Goal: Complete application form: Complete application form

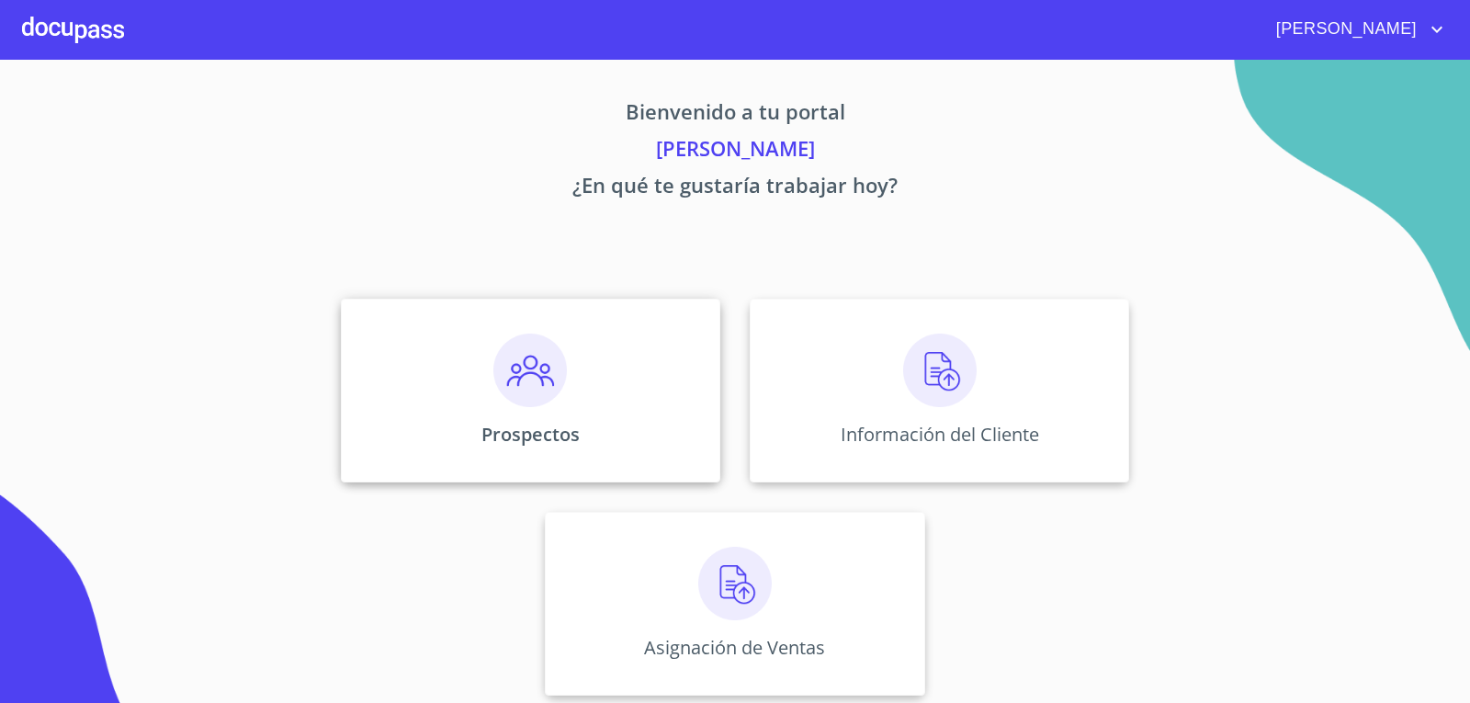
click at [556, 426] on p "Prospectos" at bounding box center [530, 434] width 98 height 25
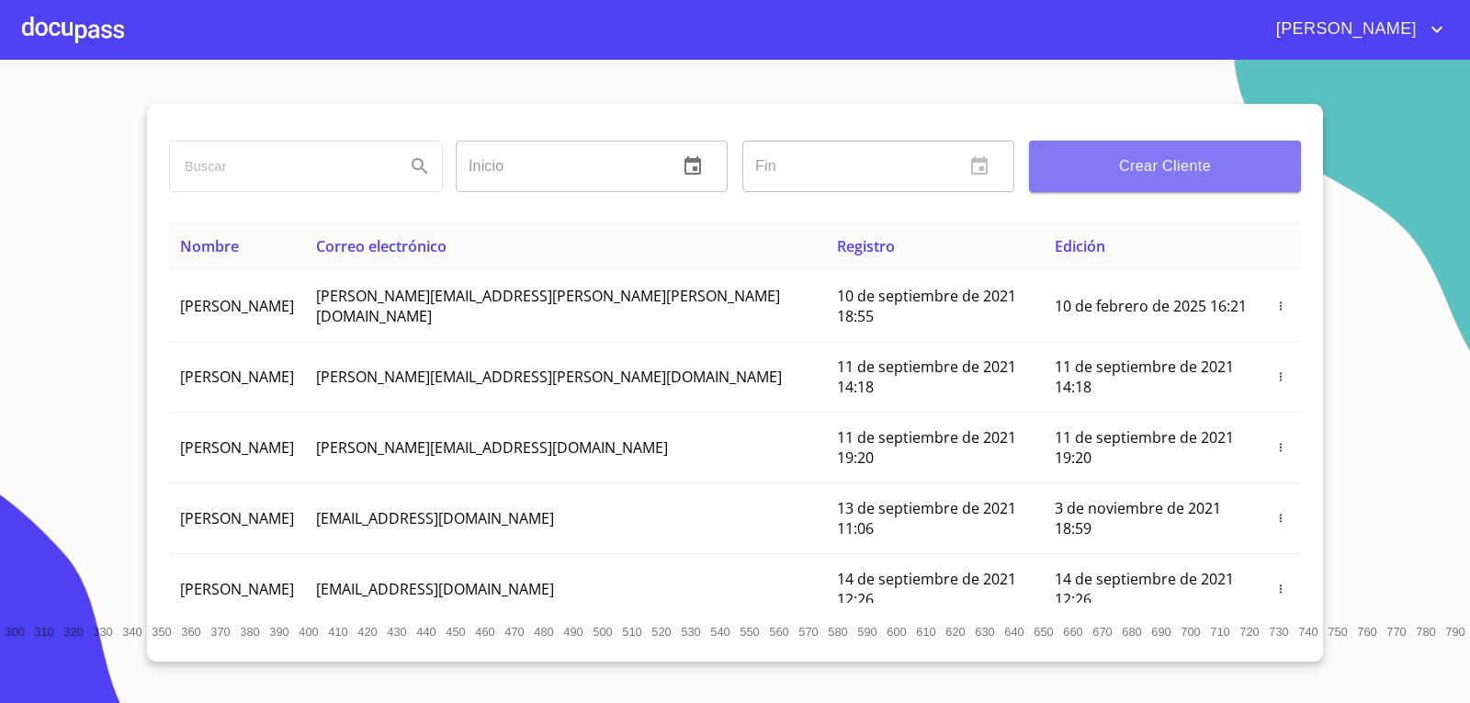
click at [1116, 183] on button "Crear Cliente" at bounding box center [1165, 166] width 272 height 51
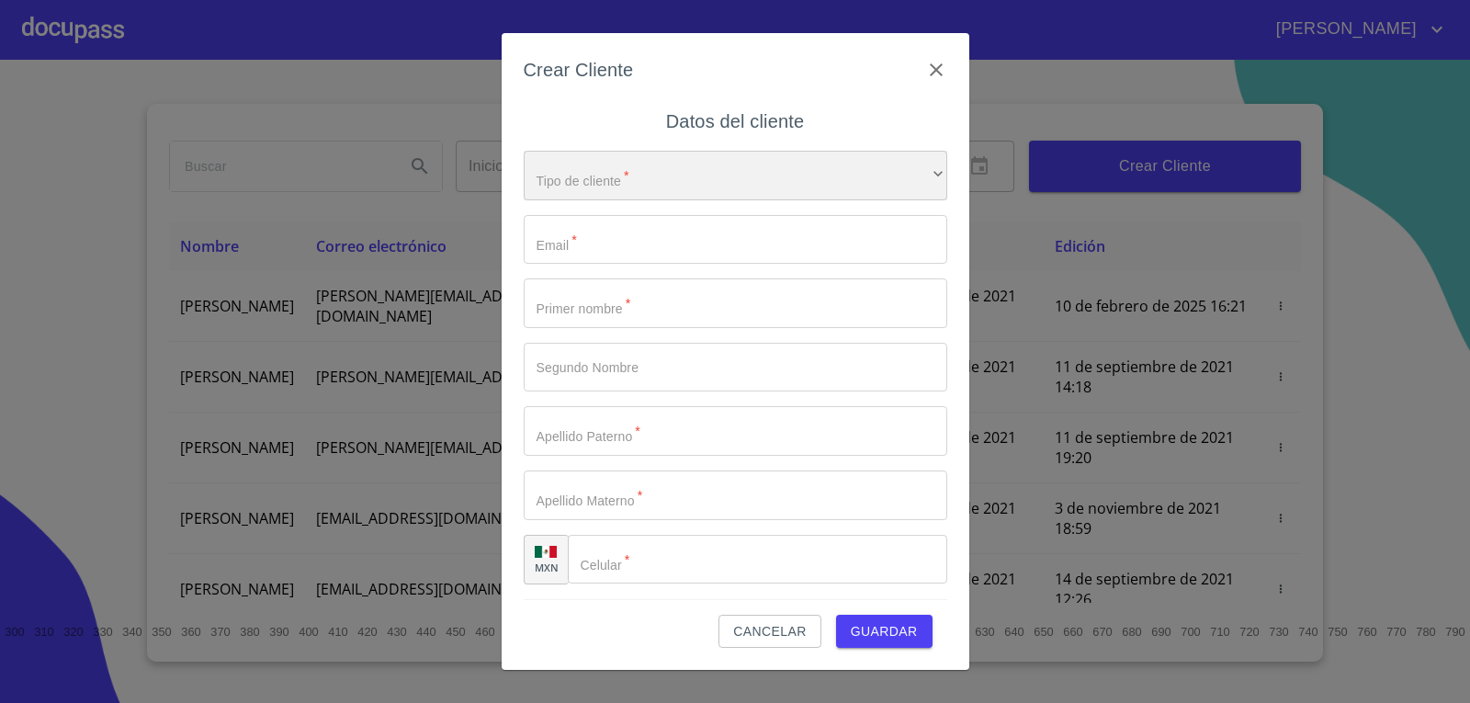
click at [761, 179] on div "​" at bounding box center [735, 176] width 423 height 50
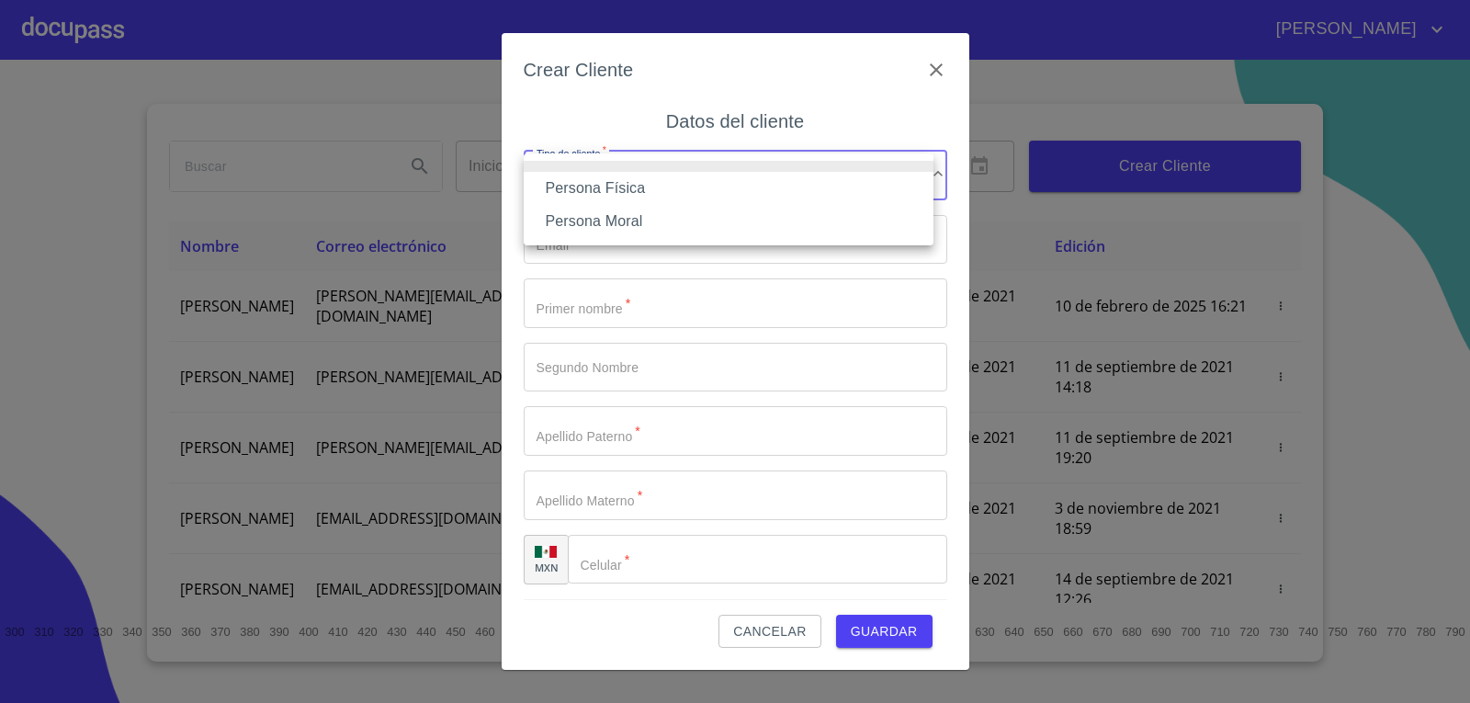
click at [753, 192] on li "Persona Física" at bounding box center [729, 188] width 410 height 33
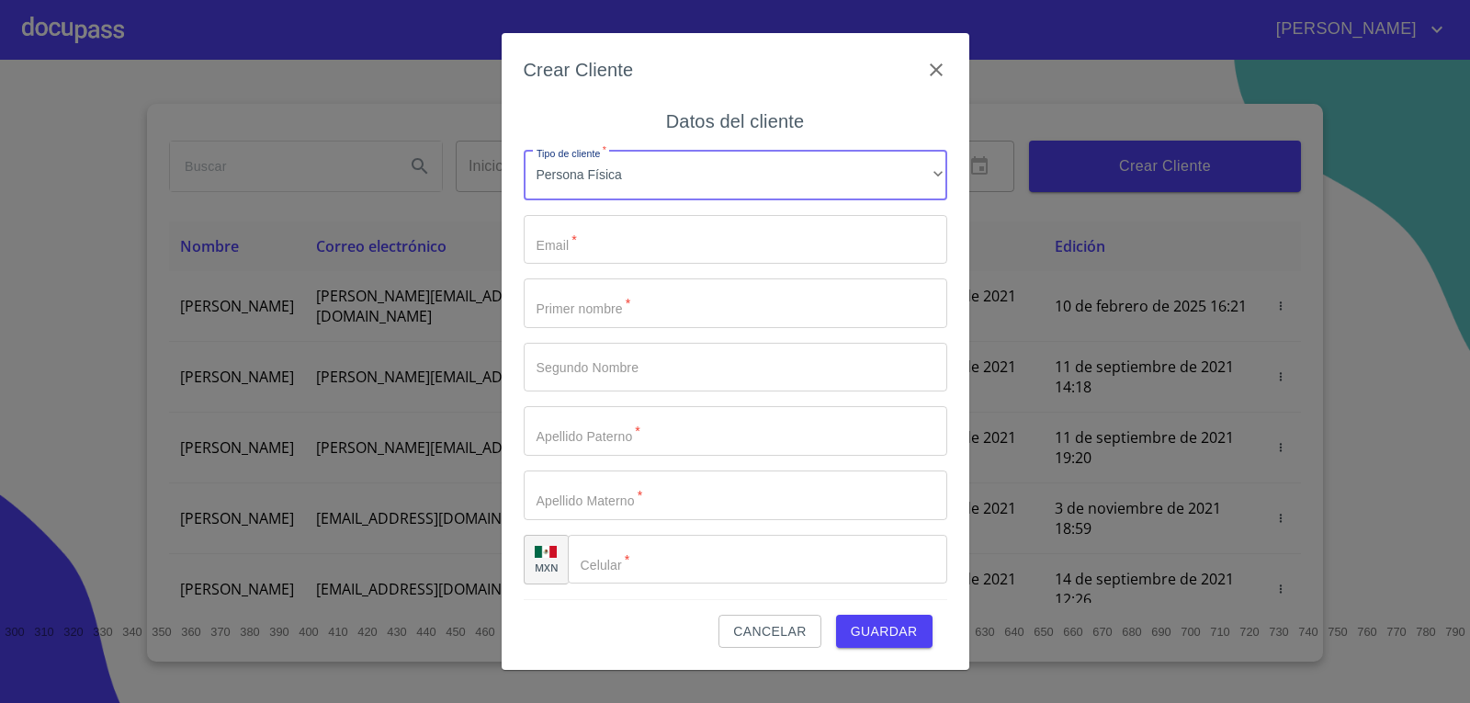
click at [737, 254] on input "Tipo de cliente   *" at bounding box center [735, 240] width 423 height 50
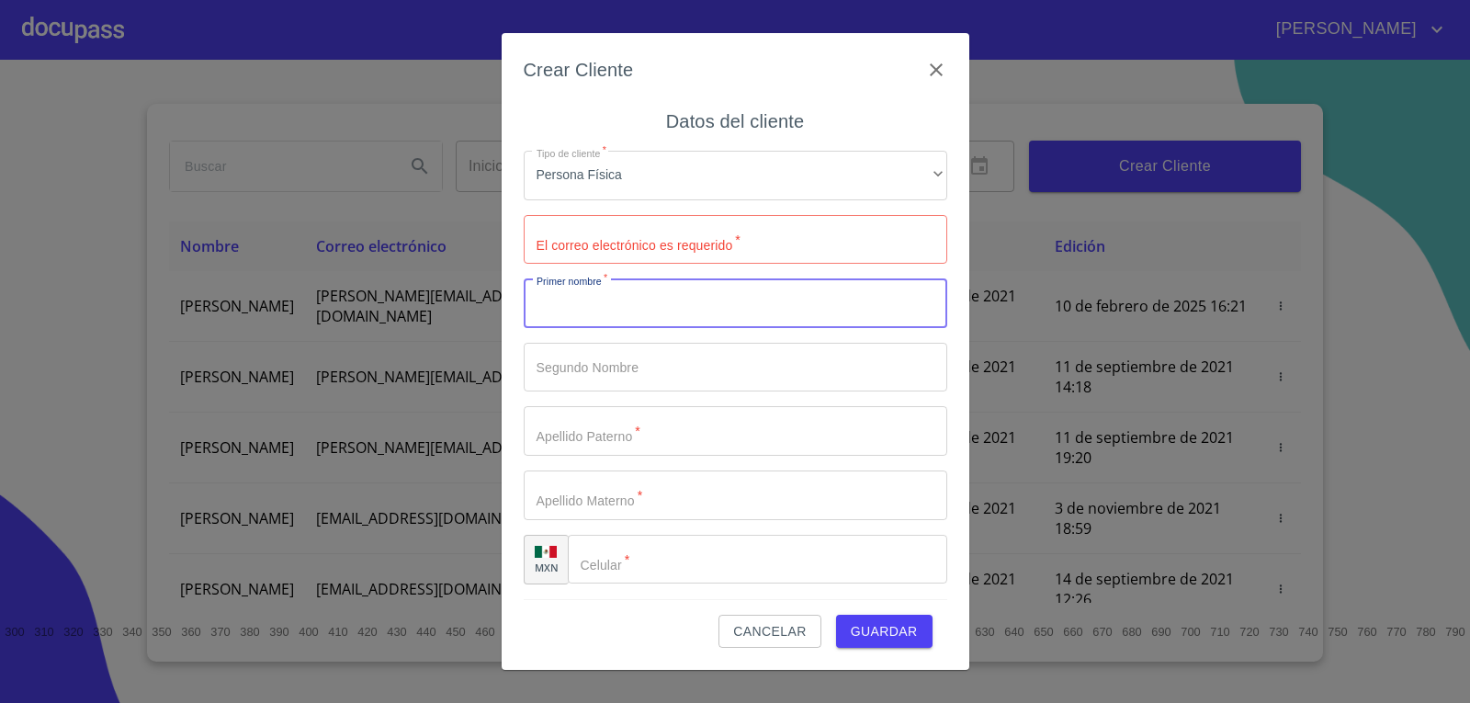
click at [721, 303] on input "Tipo de cliente   *" at bounding box center [735, 303] width 423 height 50
type input "[PERSON_NAME]"
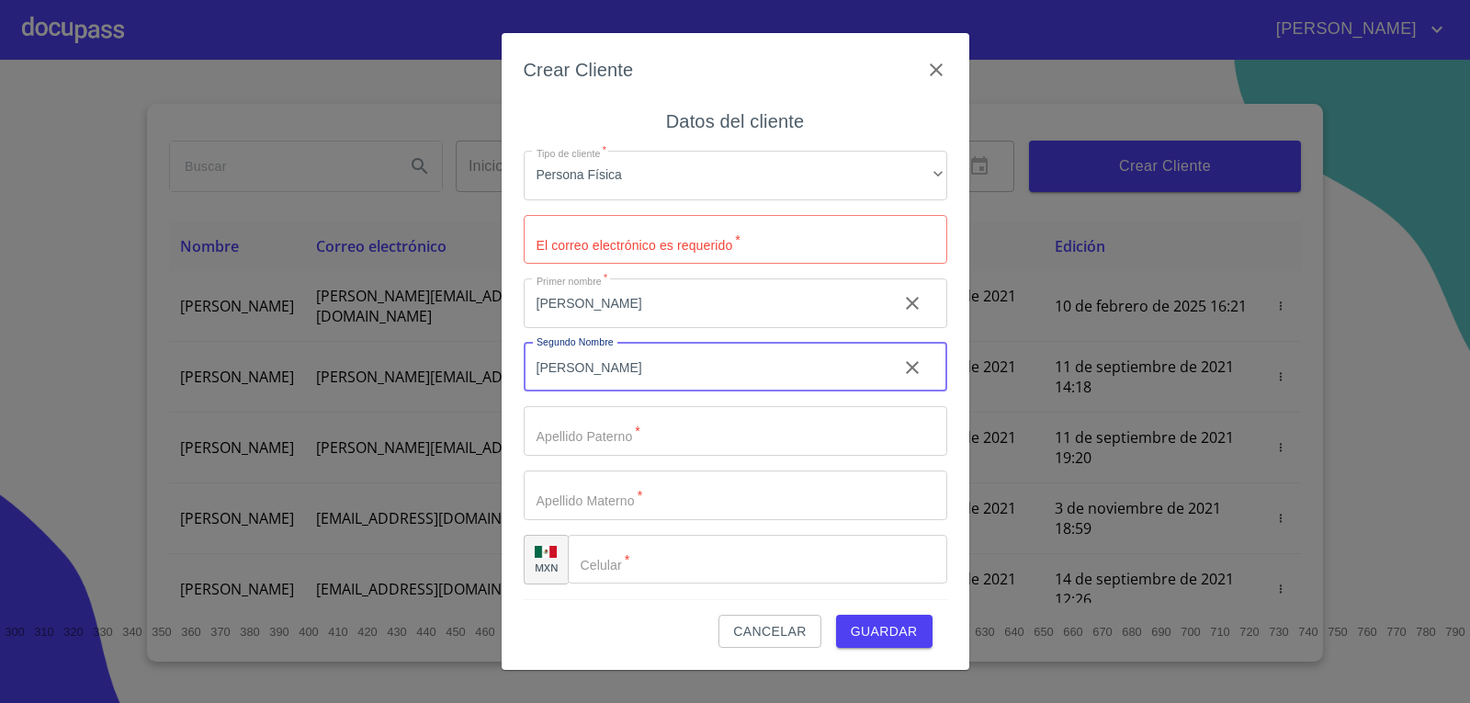
type input "[PERSON_NAME]"
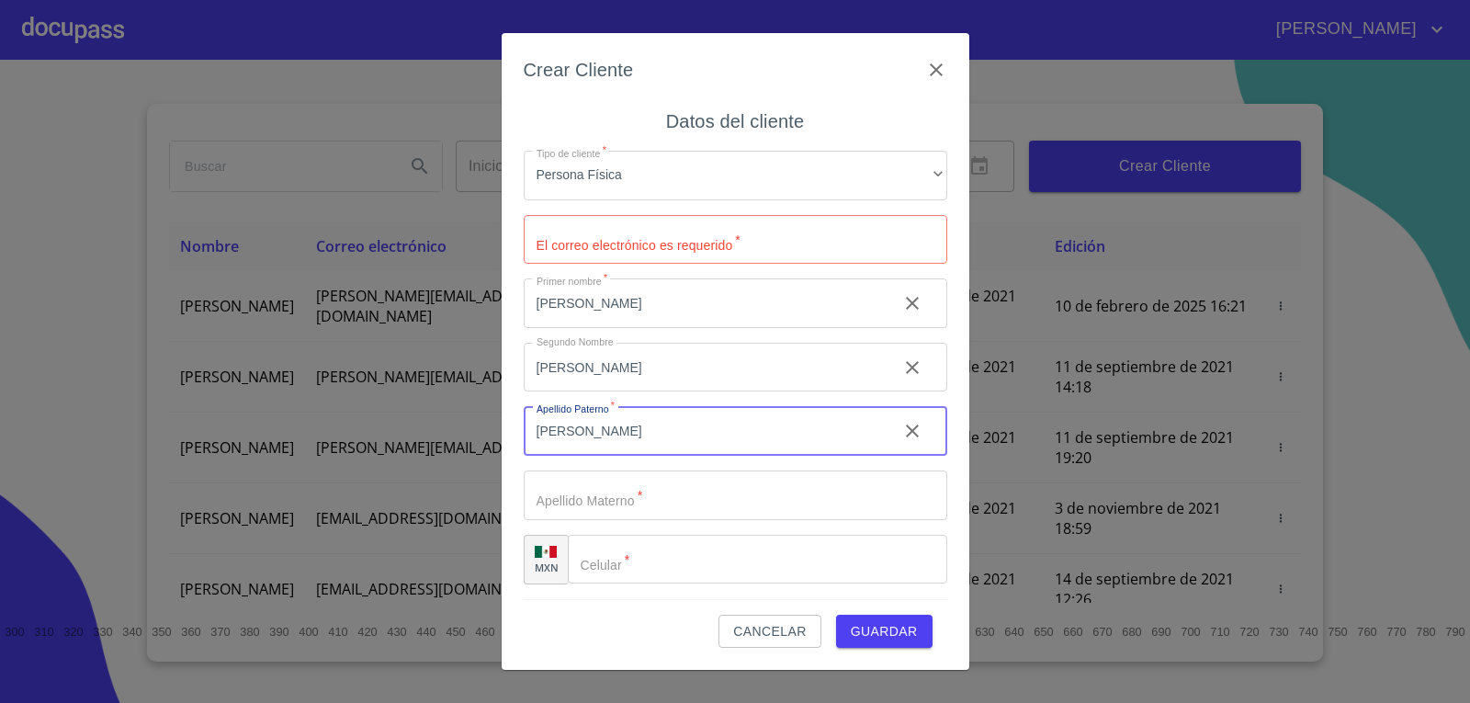
type input "[PERSON_NAME]"
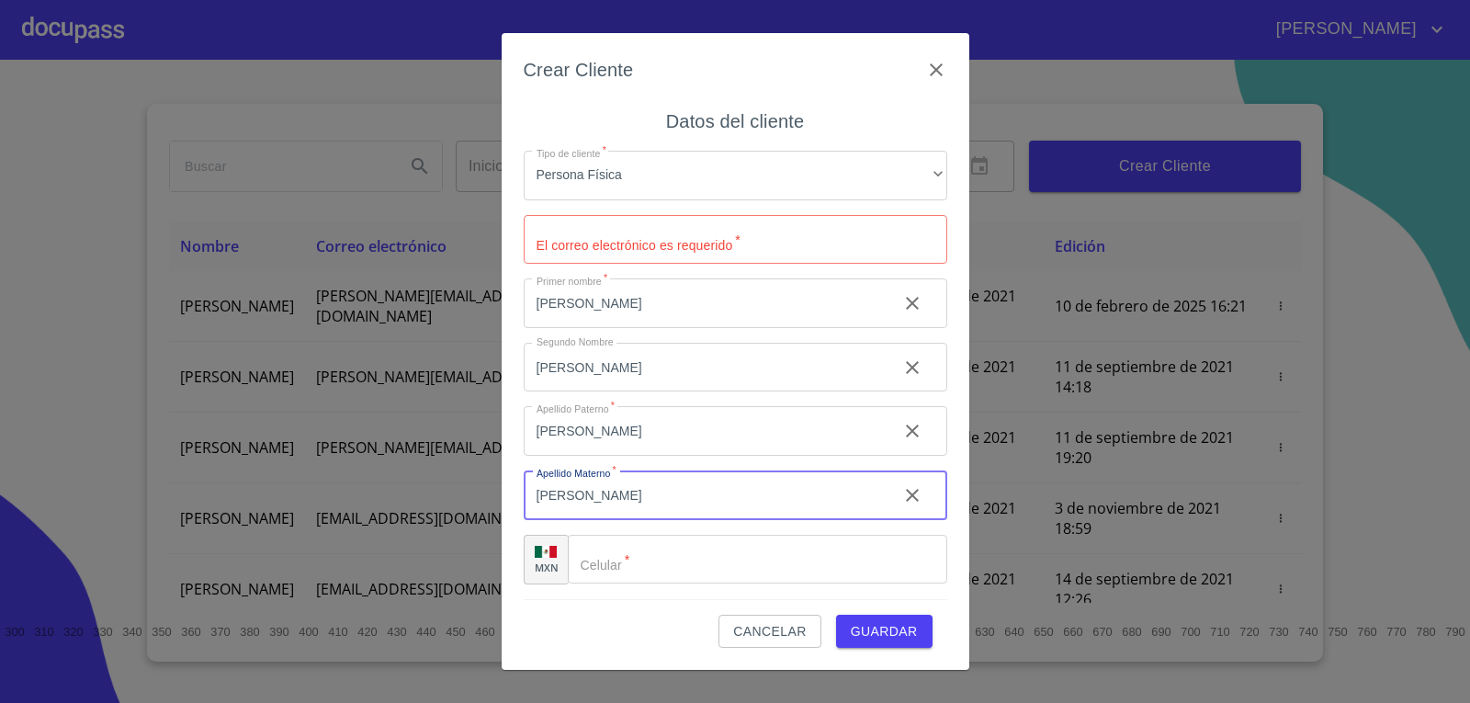
type input "[PERSON_NAME]"
click at [738, 562] on input "Tipo de cliente   *" at bounding box center [757, 560] width 379 height 50
type input "[PHONE_NUMBER]"
click at [710, 235] on input "Tipo de cliente   *" at bounding box center [735, 240] width 423 height 50
type input "M"
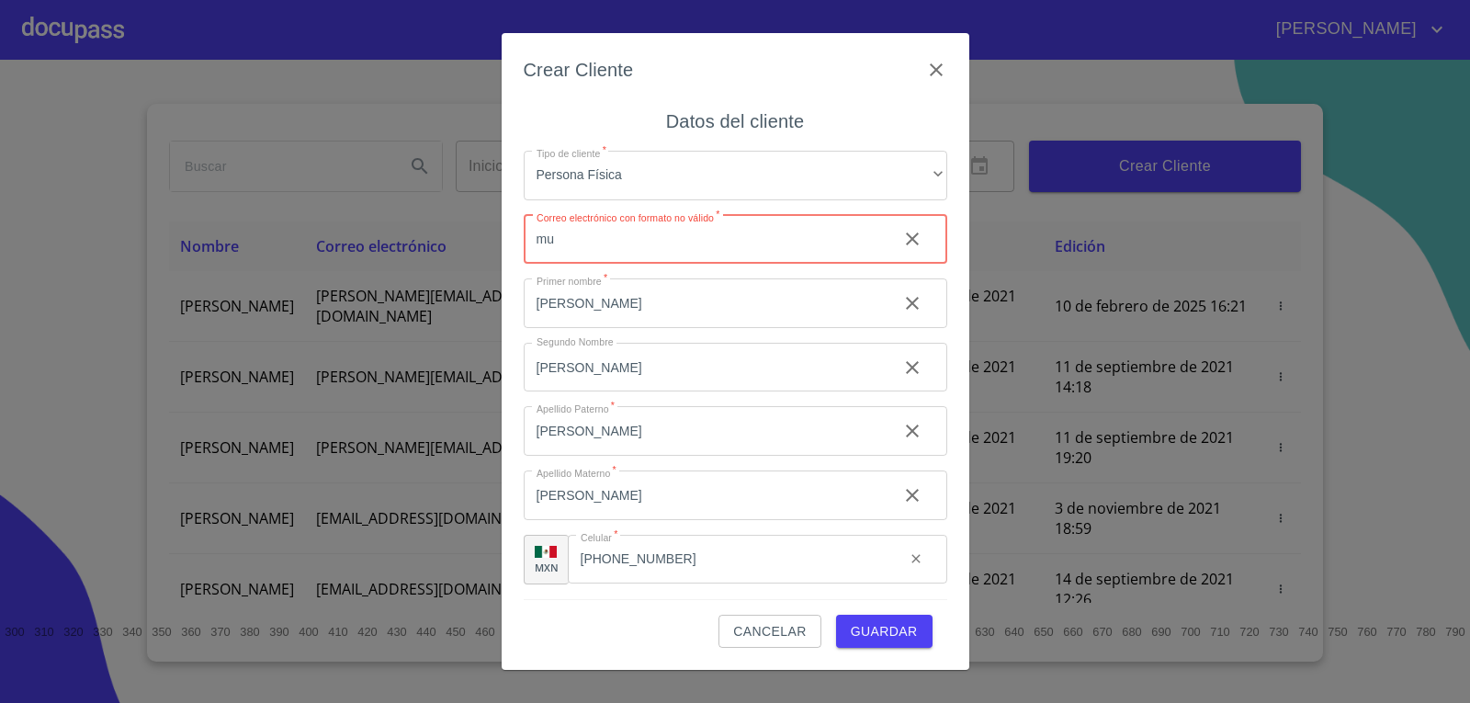
type input "m"
paste input "[EMAIL_ADDRESS][DOMAIN_NAME]"
type input "[EMAIL_ADDRESS][DOMAIN_NAME]"
click at [890, 639] on span "Guardar" at bounding box center [884, 631] width 67 height 23
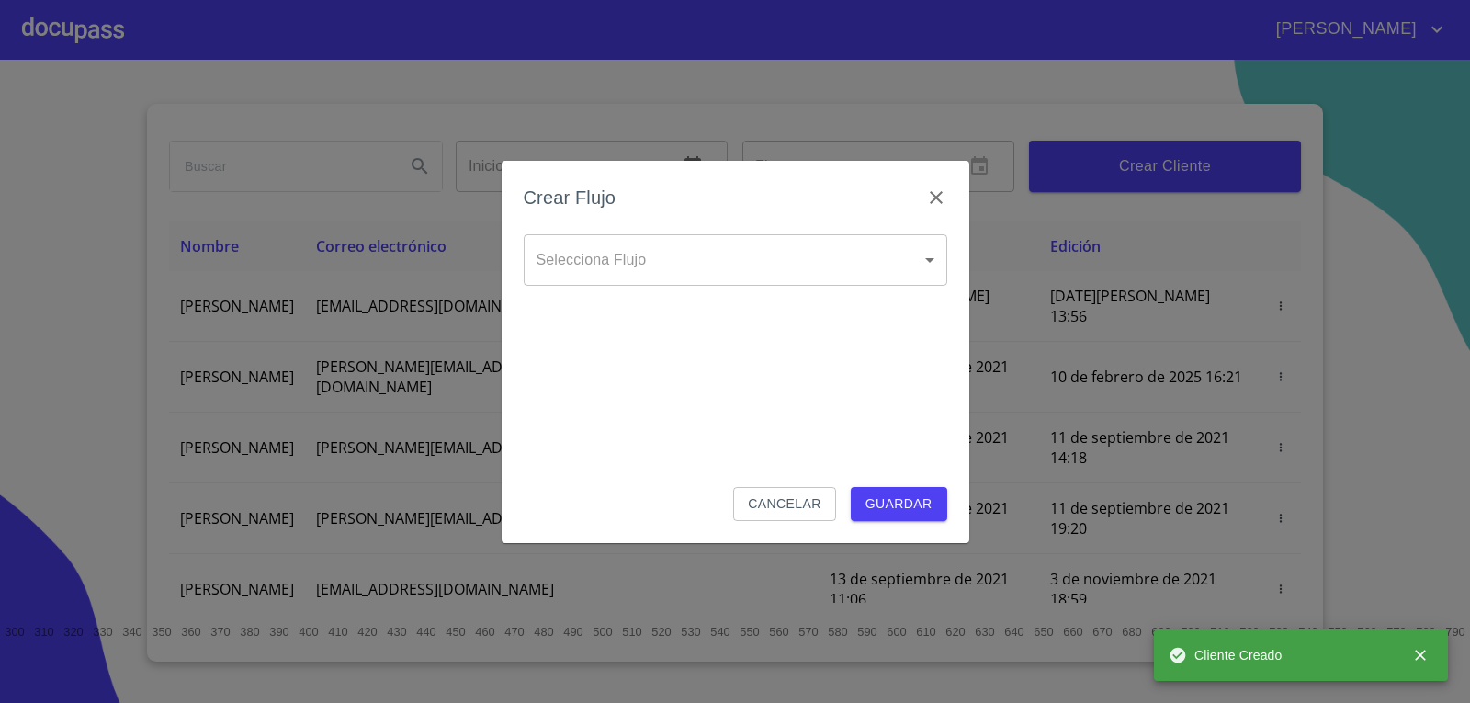
click at [739, 265] on body "[PERSON_NAME] ​ Fin ​ Crear Cliente Nombre Correo electrónico Registro Edición …" at bounding box center [735, 351] width 1470 height 703
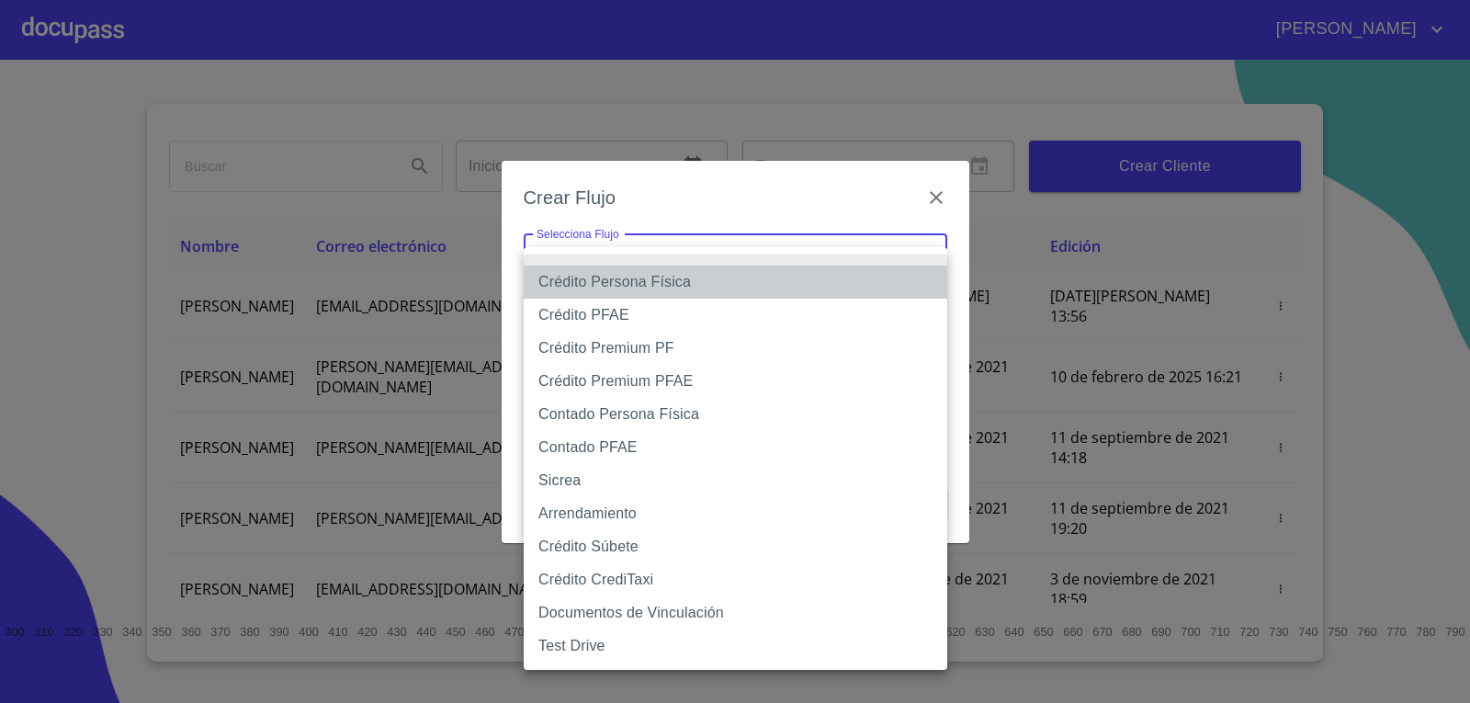
click at [652, 291] on li "Crédito Persona Física" at bounding box center [735, 281] width 423 height 33
type input "6009fb3c7d1714eb8809aa97"
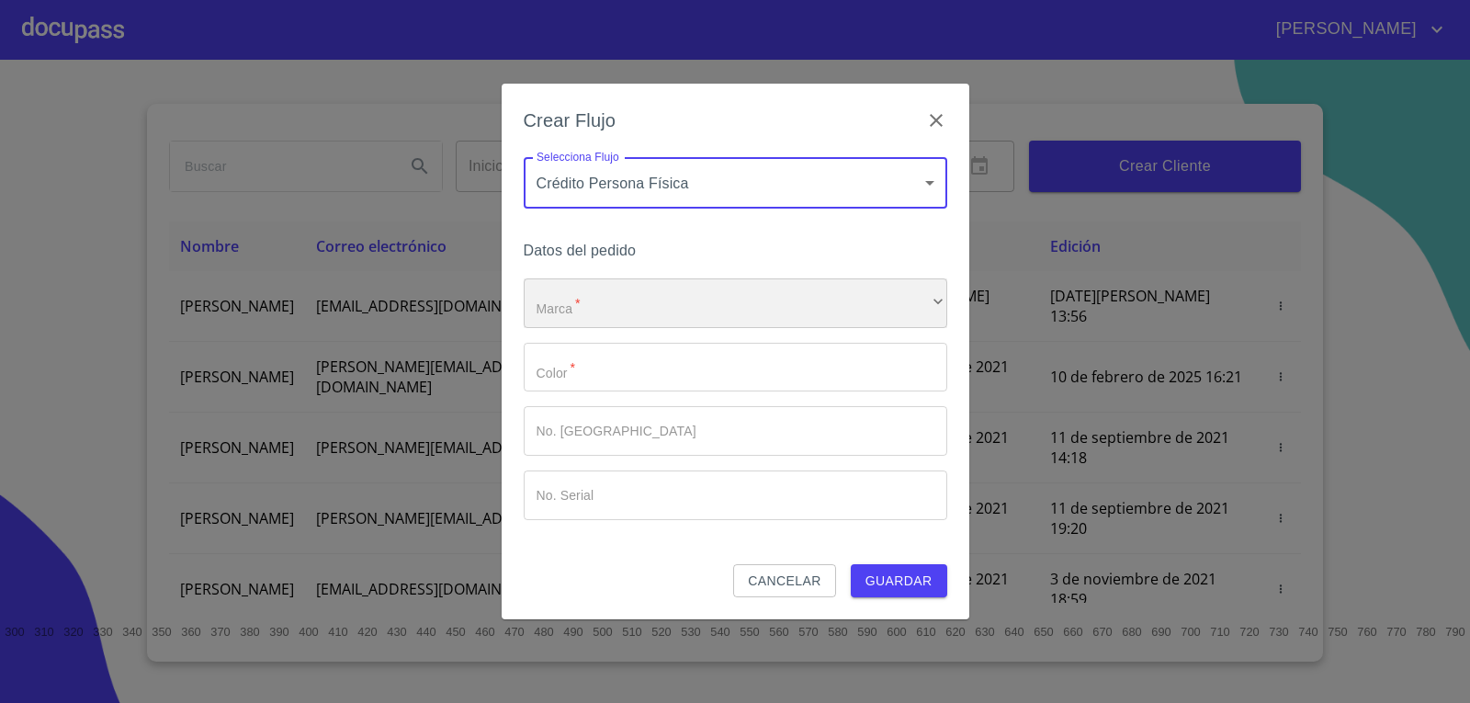
click at [651, 291] on div "​" at bounding box center [735, 303] width 423 height 50
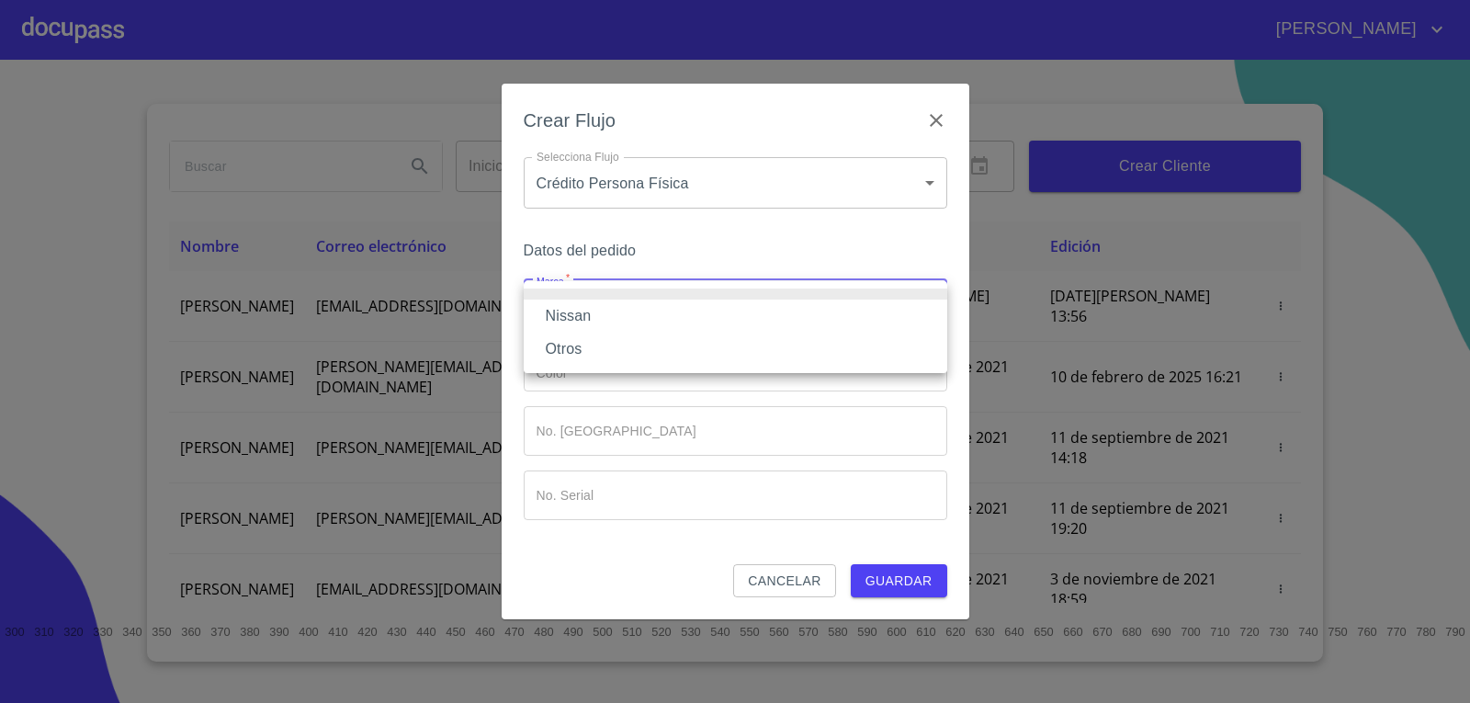
click at [641, 328] on li "Nissan" at bounding box center [735, 315] width 423 height 33
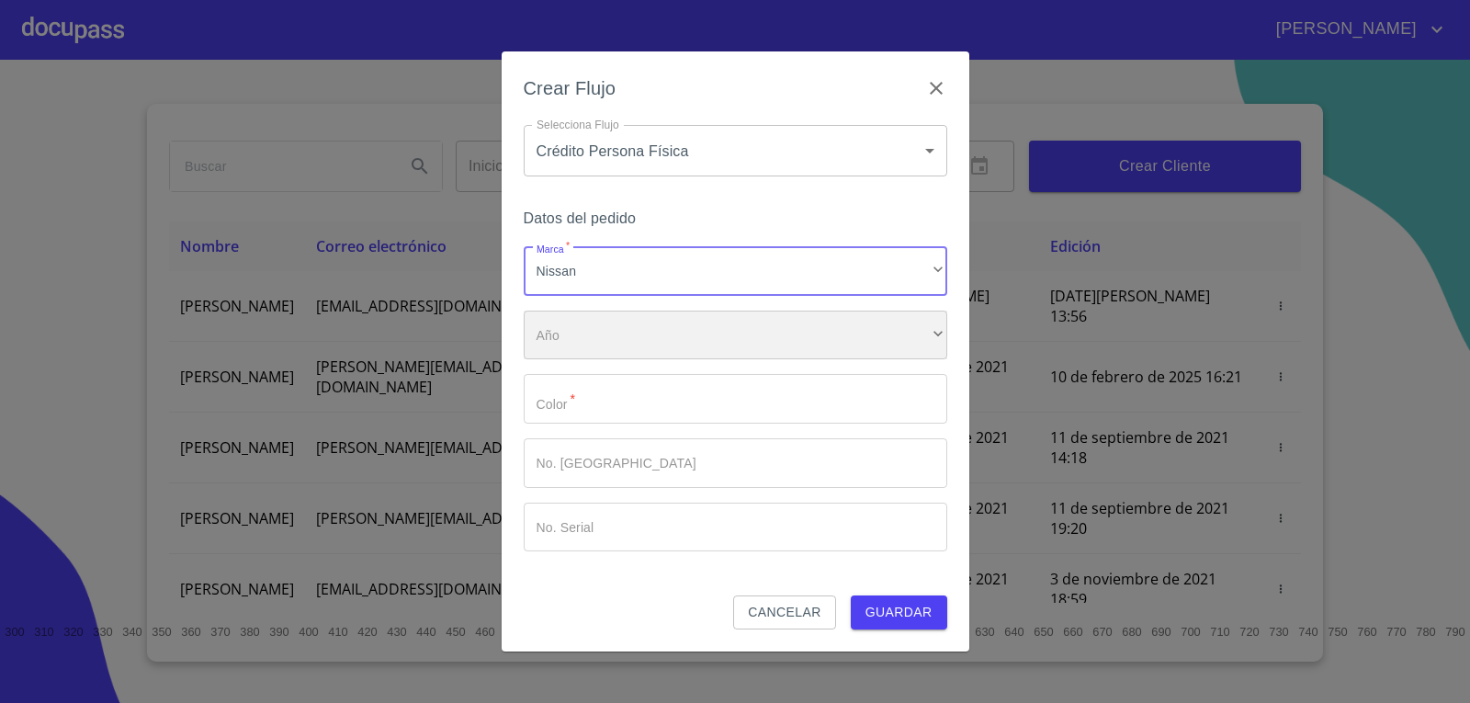
click at [637, 338] on div "​" at bounding box center [735, 335] width 423 height 50
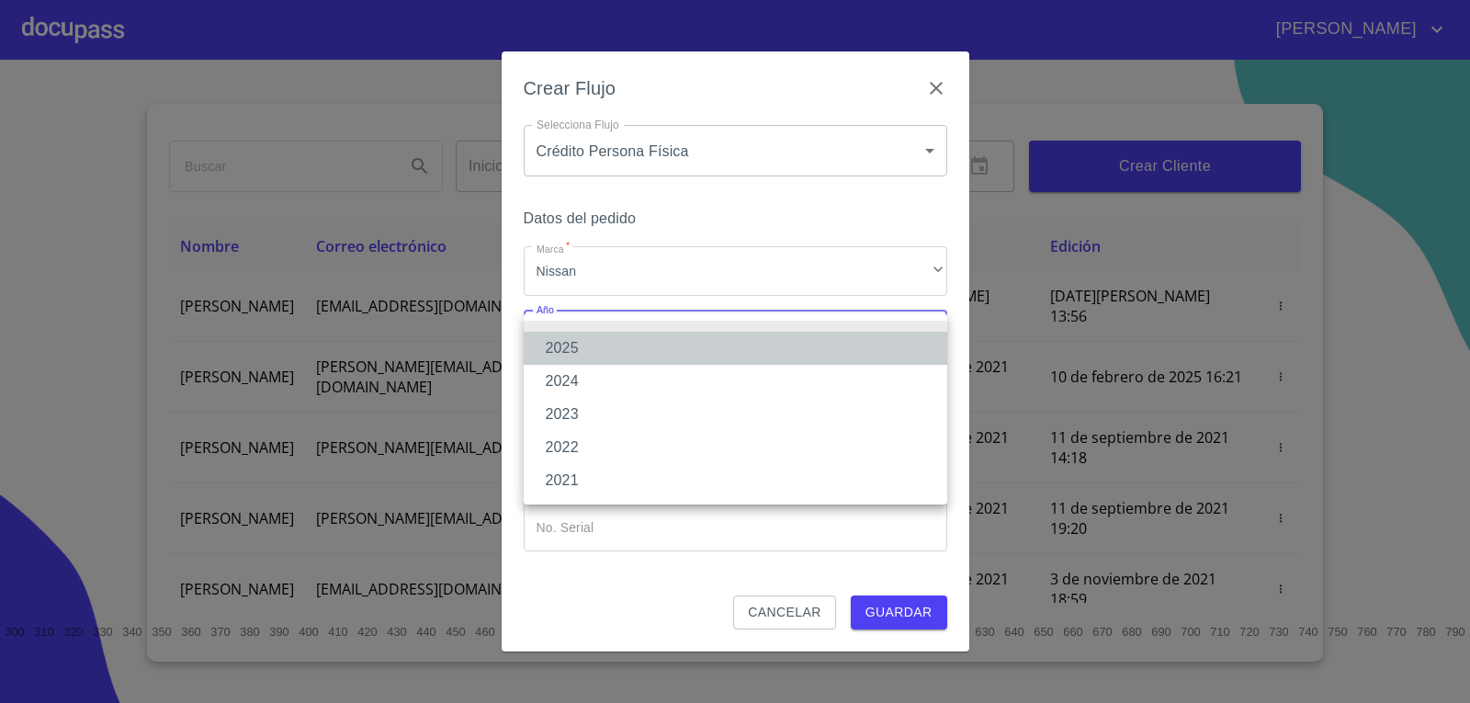
click at [631, 350] on li "2025" at bounding box center [735, 348] width 423 height 33
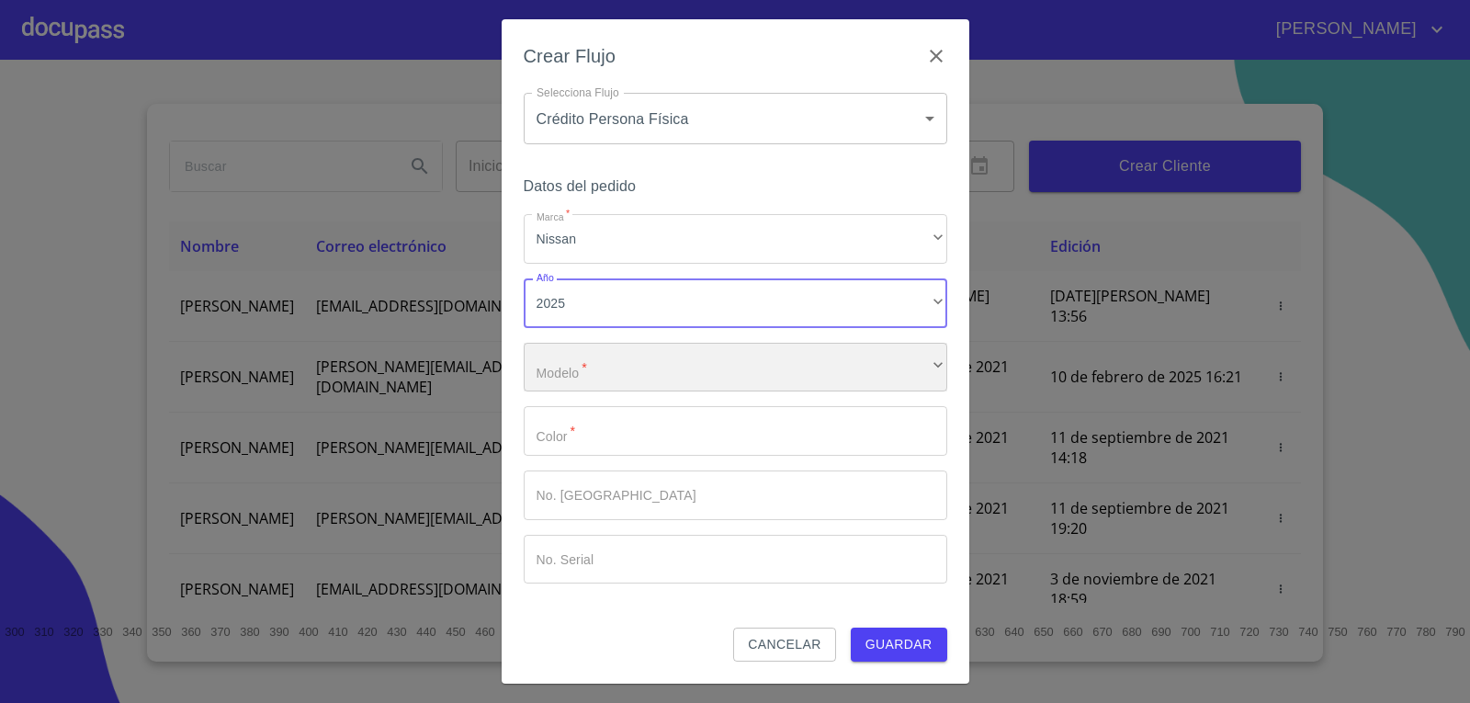
click at [628, 371] on div "​" at bounding box center [735, 368] width 423 height 50
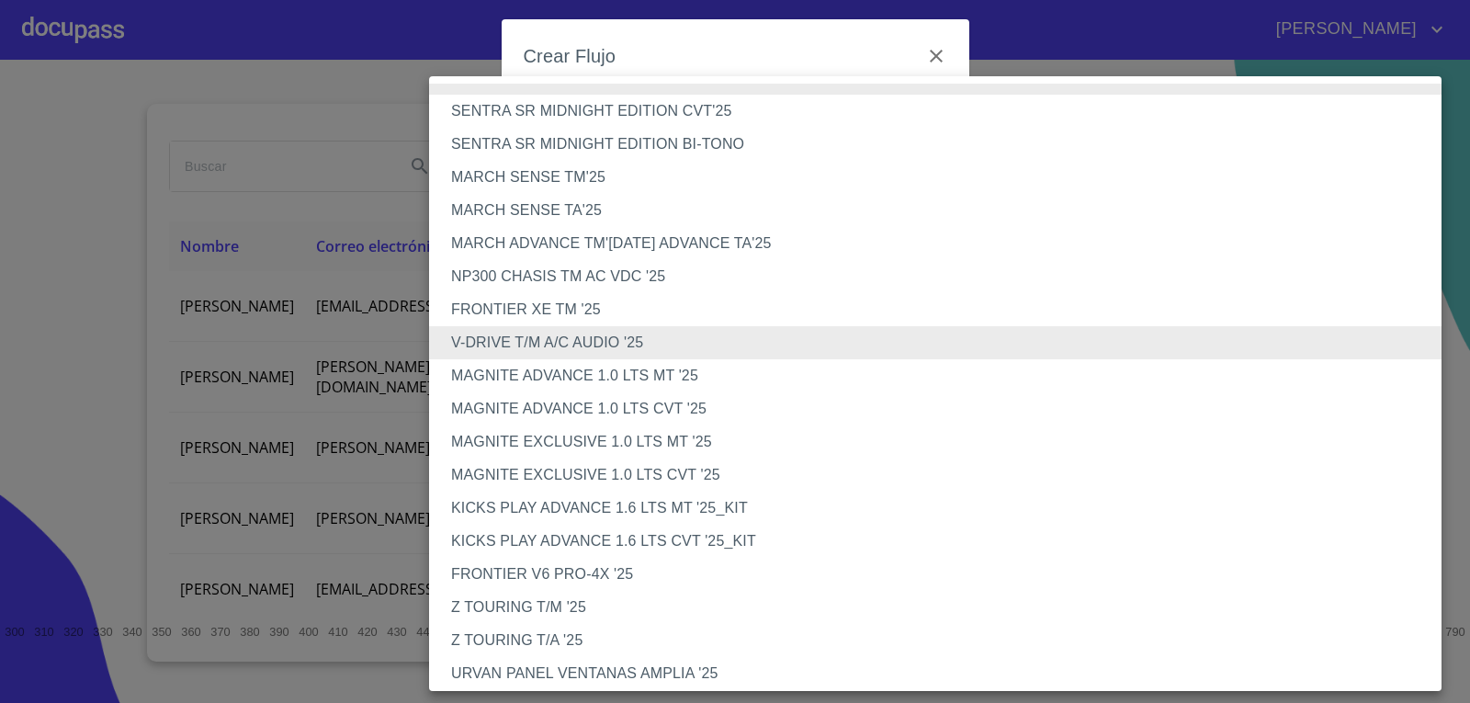
scroll to position [423, 0]
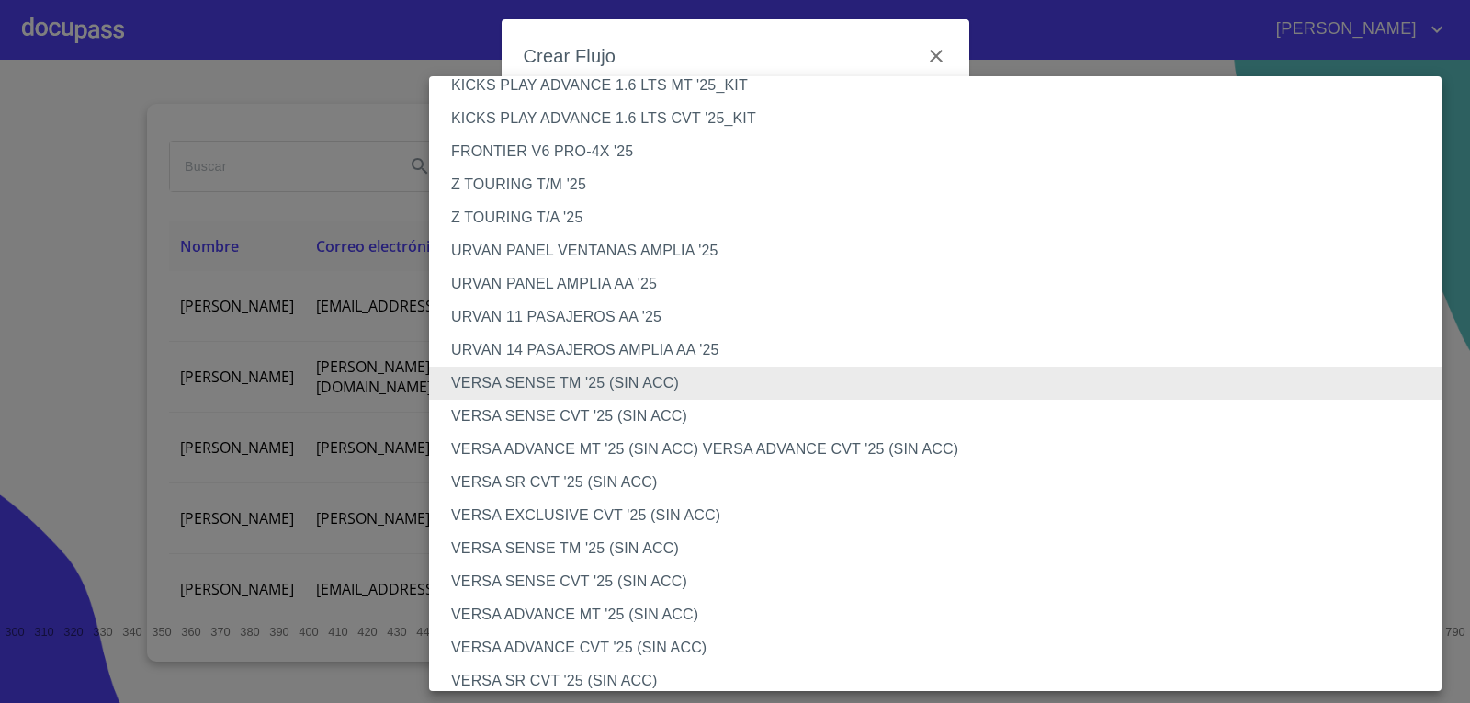
click at [632, 407] on li "VERSA SENSE CVT '25 (SIN ACC)" at bounding box center [942, 416] width 1026 height 33
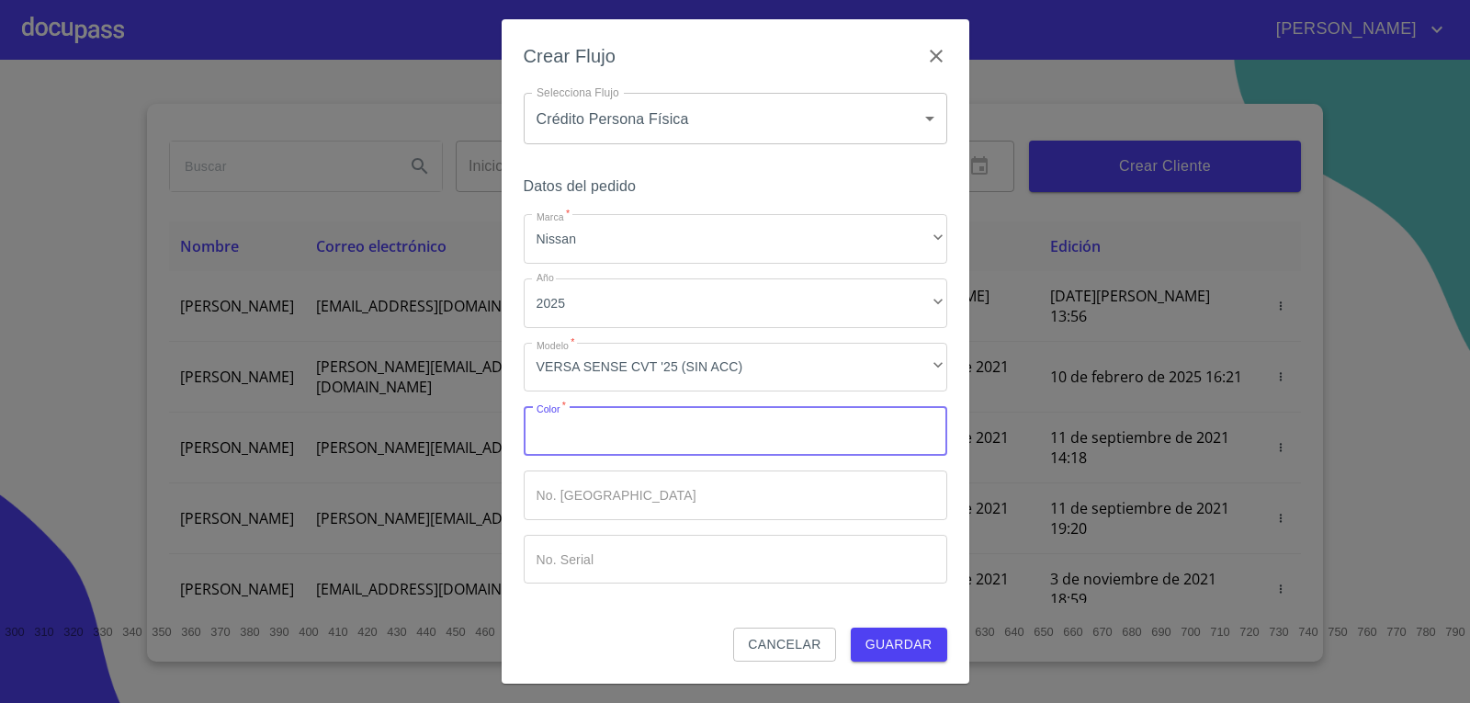
click at [636, 429] on input "Marca   *" at bounding box center [735, 431] width 423 height 50
type input "BLANCO"
click at [637, 456] on input "Marca   *" at bounding box center [703, 431] width 359 height 50
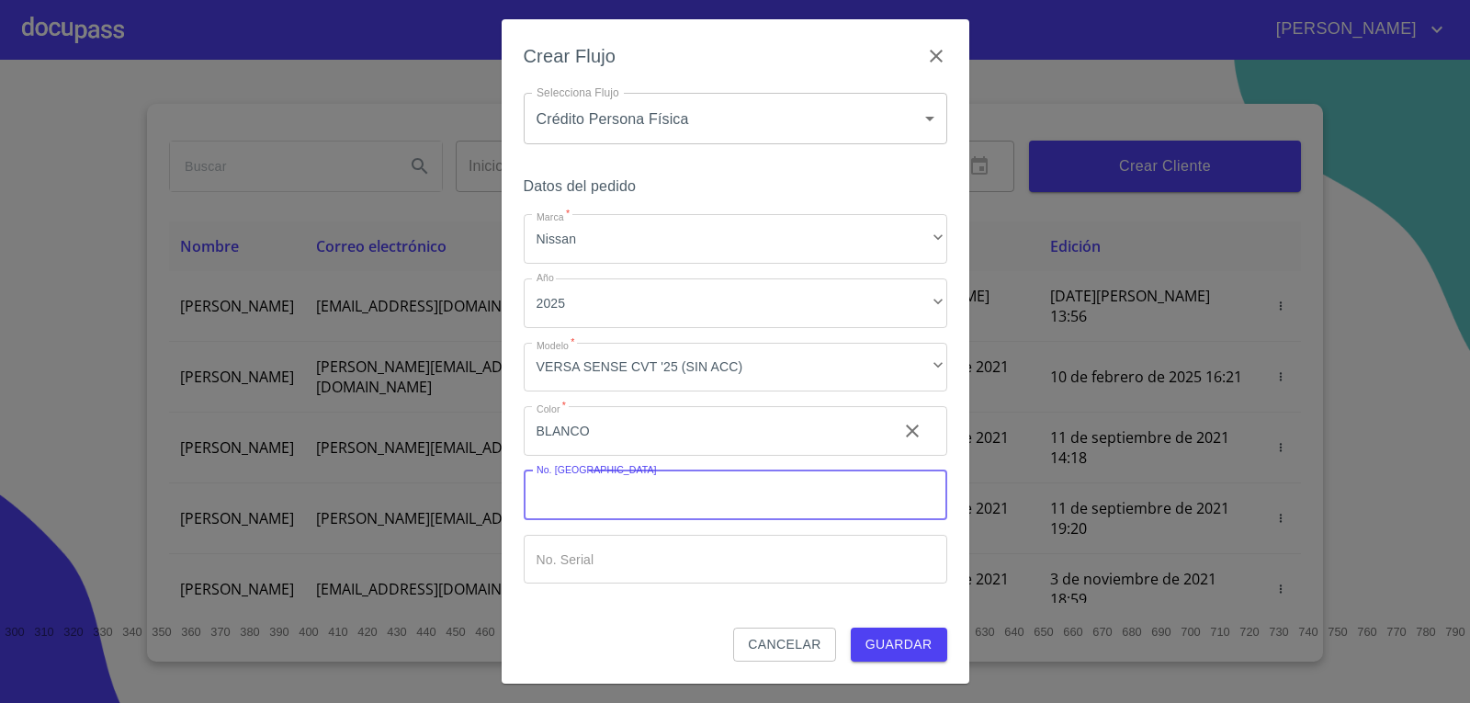
click at [644, 456] on input "Marca   *" at bounding box center [703, 431] width 359 height 50
click at [914, 643] on span "Guardar" at bounding box center [898, 644] width 67 height 23
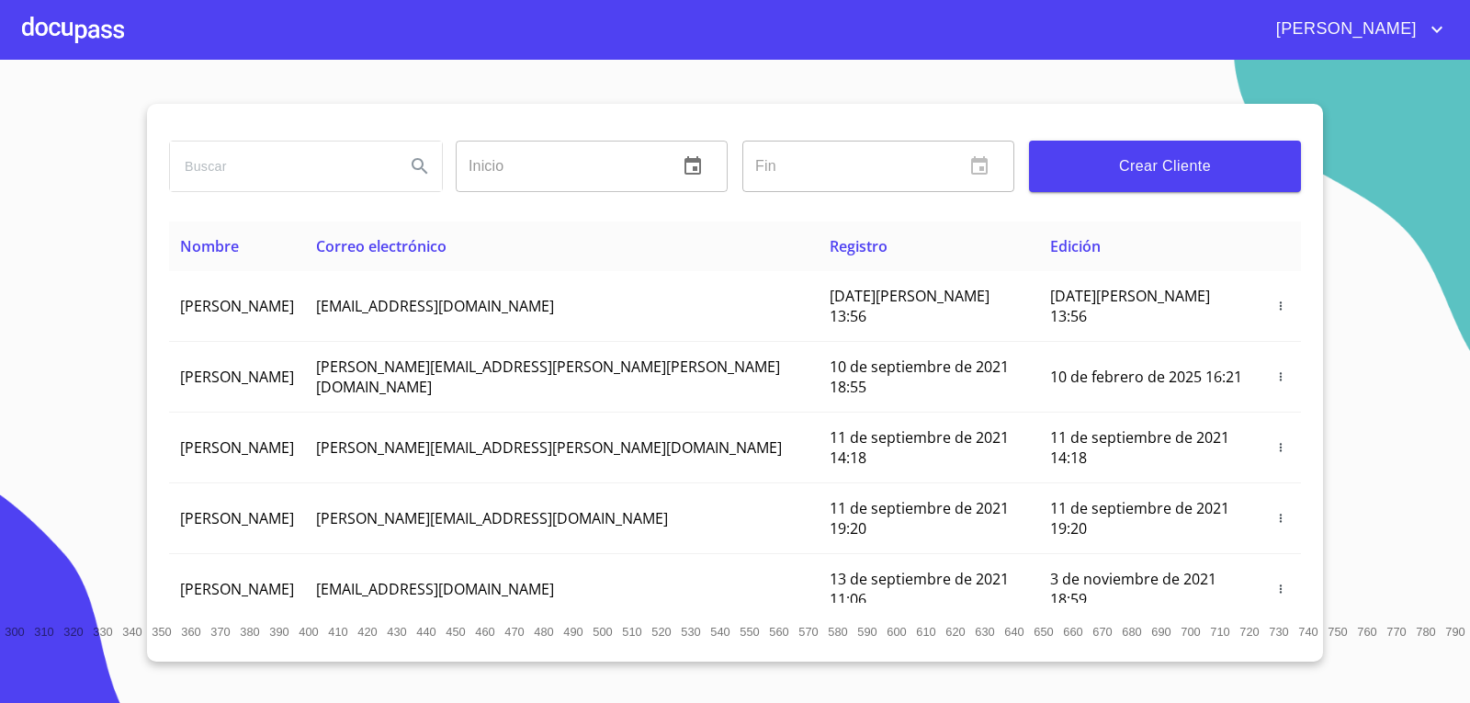
click at [96, 36] on div at bounding box center [73, 29] width 102 height 59
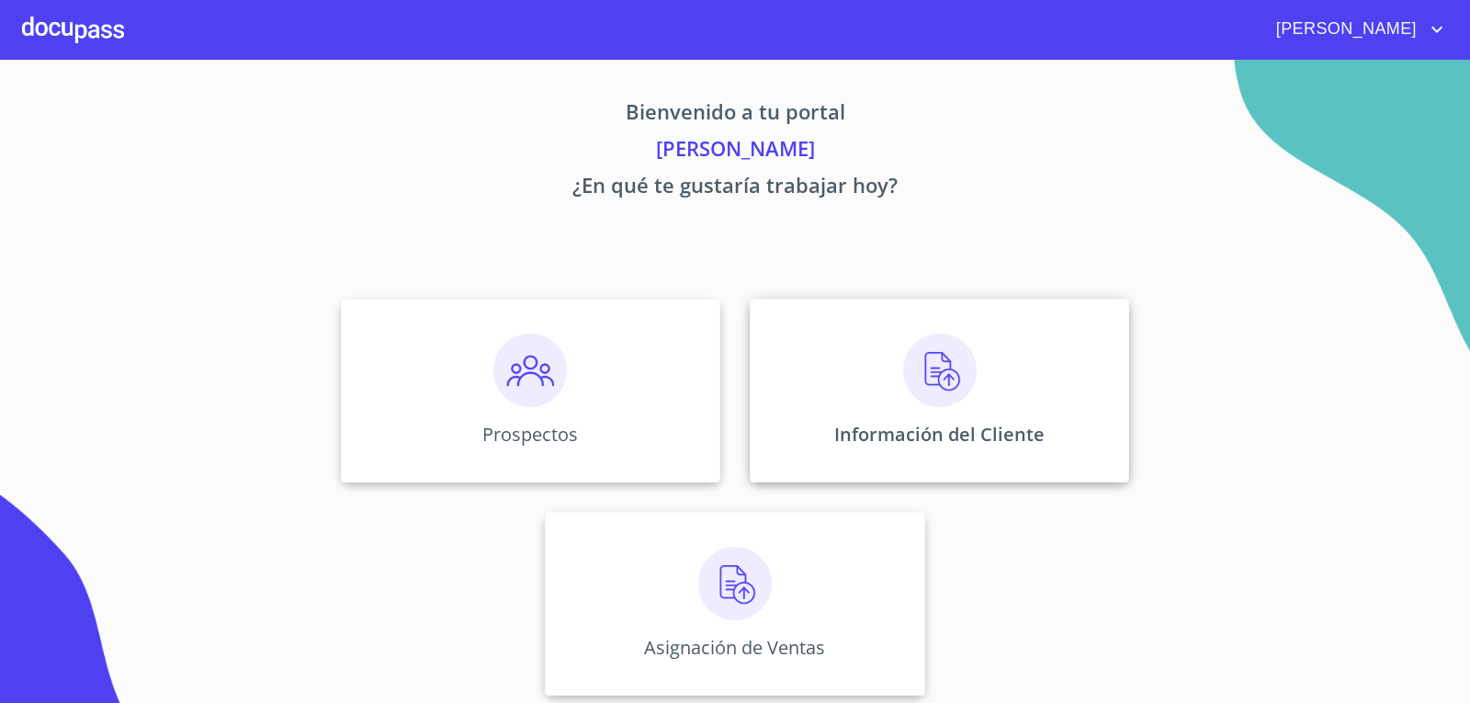
click at [947, 434] on p "Información del Cliente" at bounding box center [939, 434] width 210 height 25
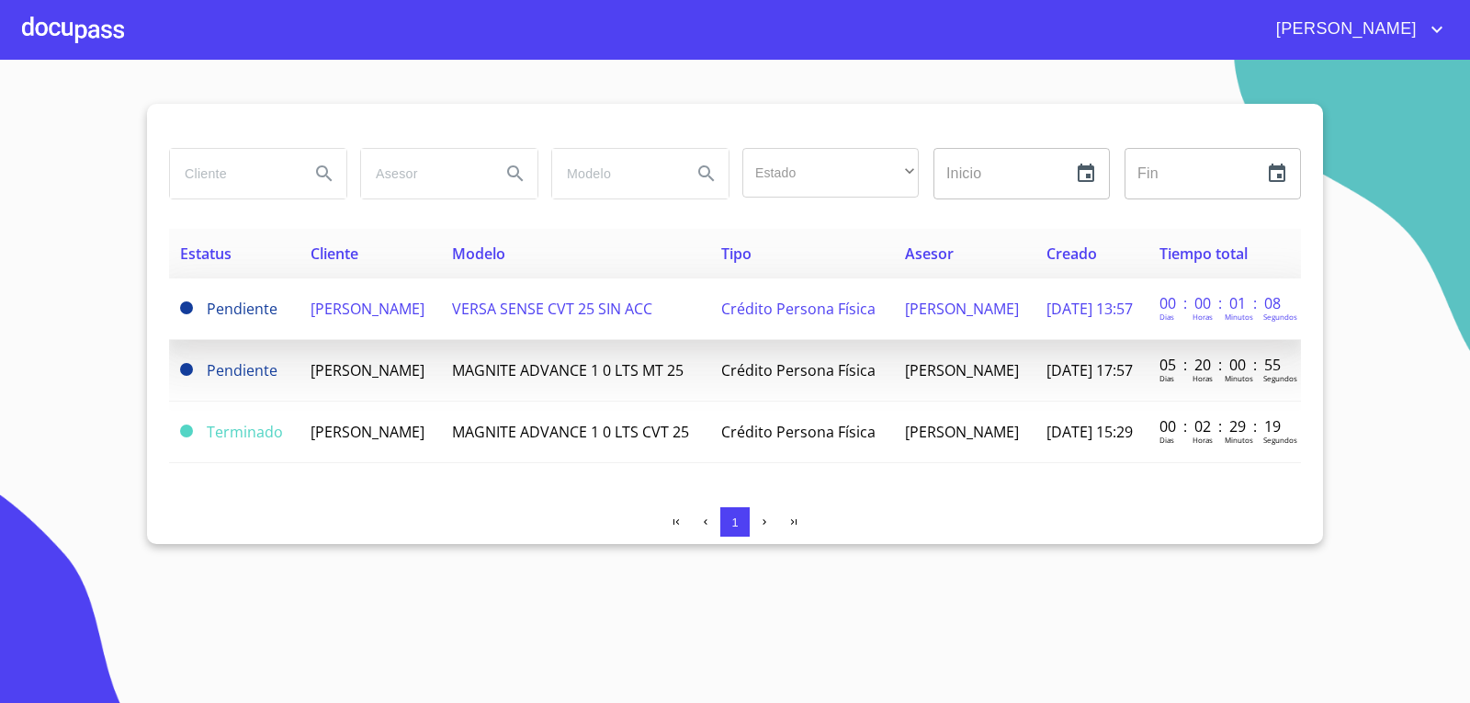
click at [336, 318] on span "[PERSON_NAME]" at bounding box center [367, 309] width 114 height 20
